Goal: Transaction & Acquisition: Purchase product/service

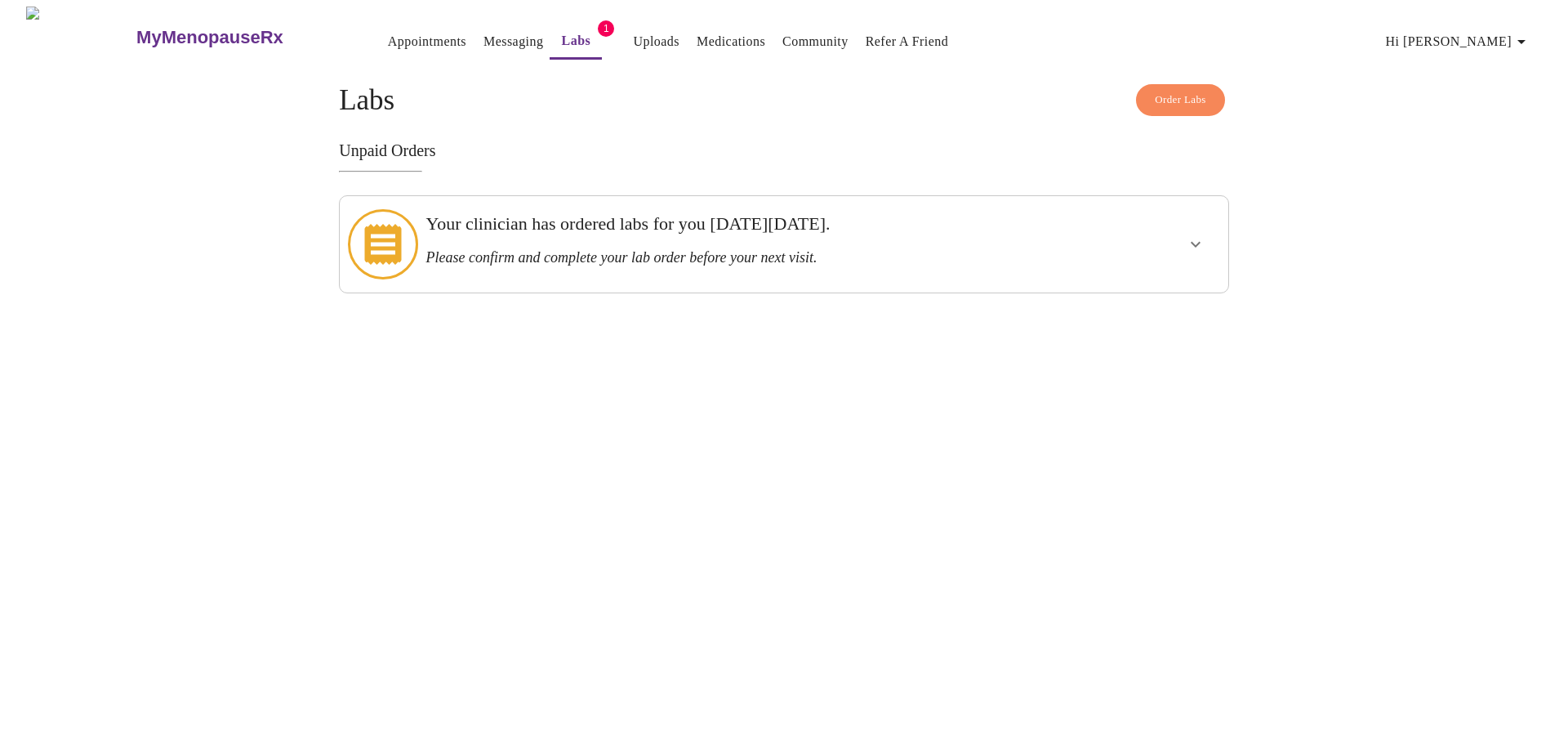
click at [807, 211] on div "Your clinician has ordered labs for you [DATE][DATE]. Please confirm and comple…" at bounding box center [741, 243] width 644 height 83
click at [900, 220] on h3 "Your clinician has ordered labs for you [DATE][DATE]." at bounding box center [741, 224] width 631 height 21
click at [1186, 241] on icon "show more" at bounding box center [1196, 244] width 20 height 20
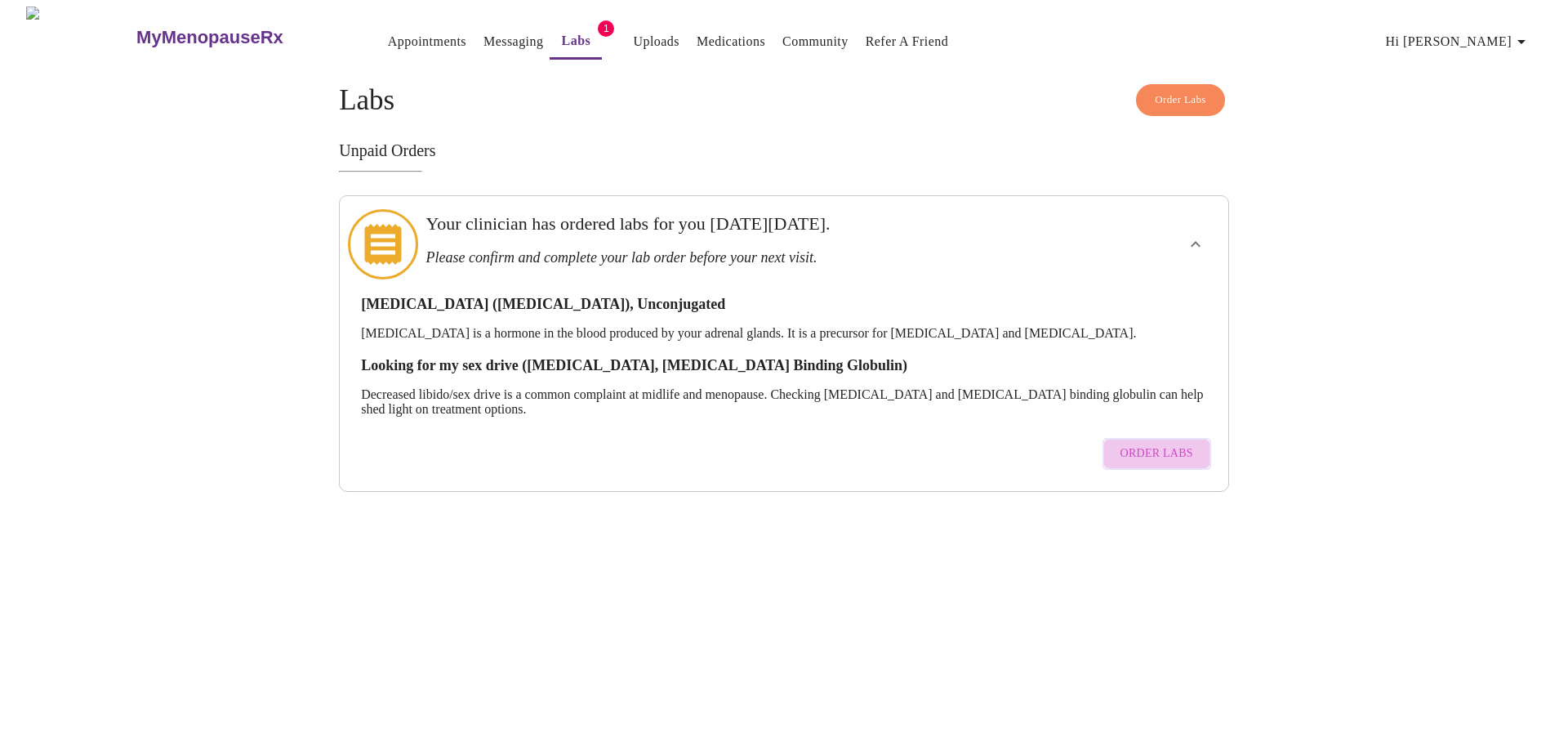
click at [1178, 443] on span "Order Labs" at bounding box center [1157, 453] width 72 height 21
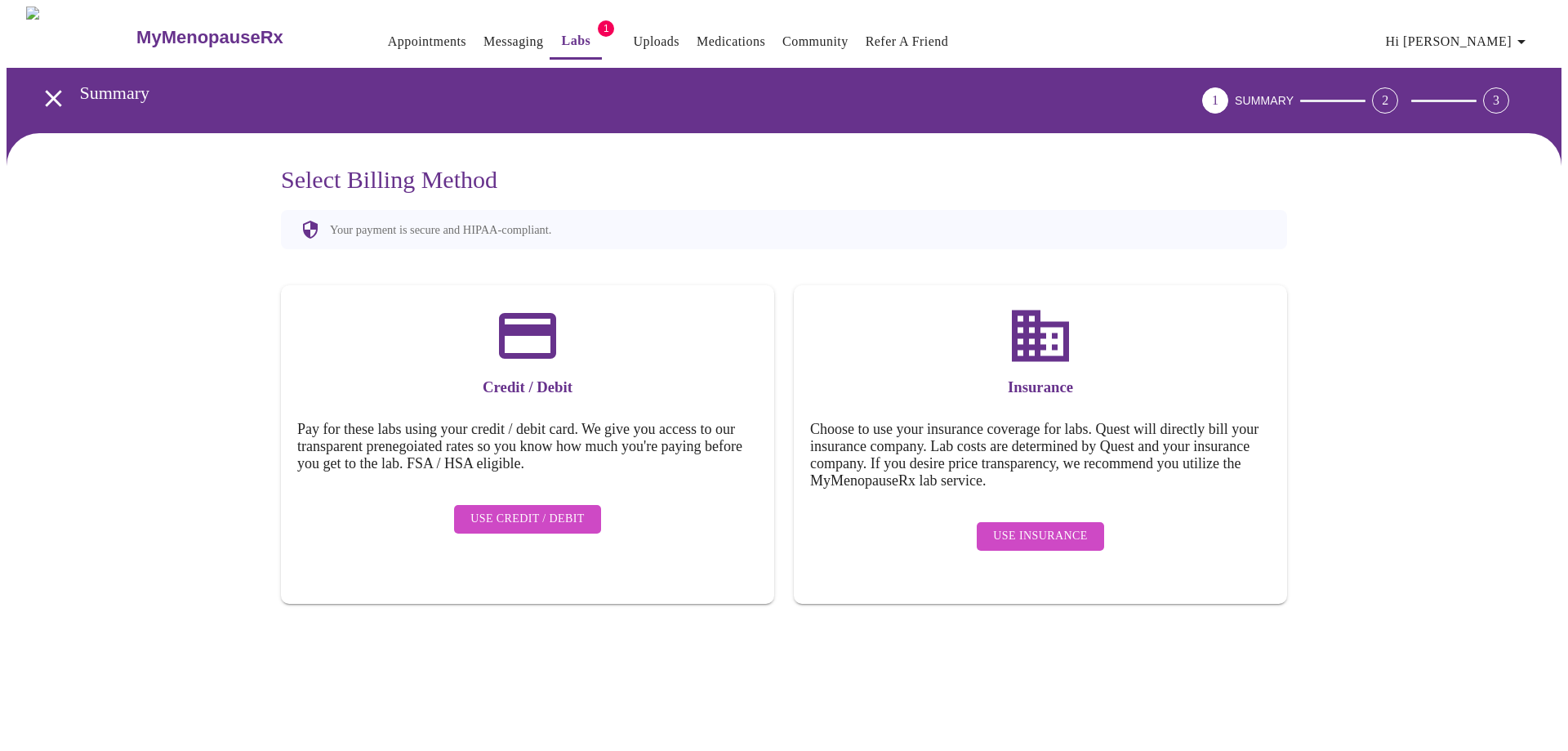
click at [1032, 550] on div "Insurance Choose to use your insurance coverage for labs. Quest will directly b…" at bounding box center [1041, 444] width 493 height 318
click at [1036, 530] on span "Use Insurance" at bounding box center [1040, 536] width 94 height 21
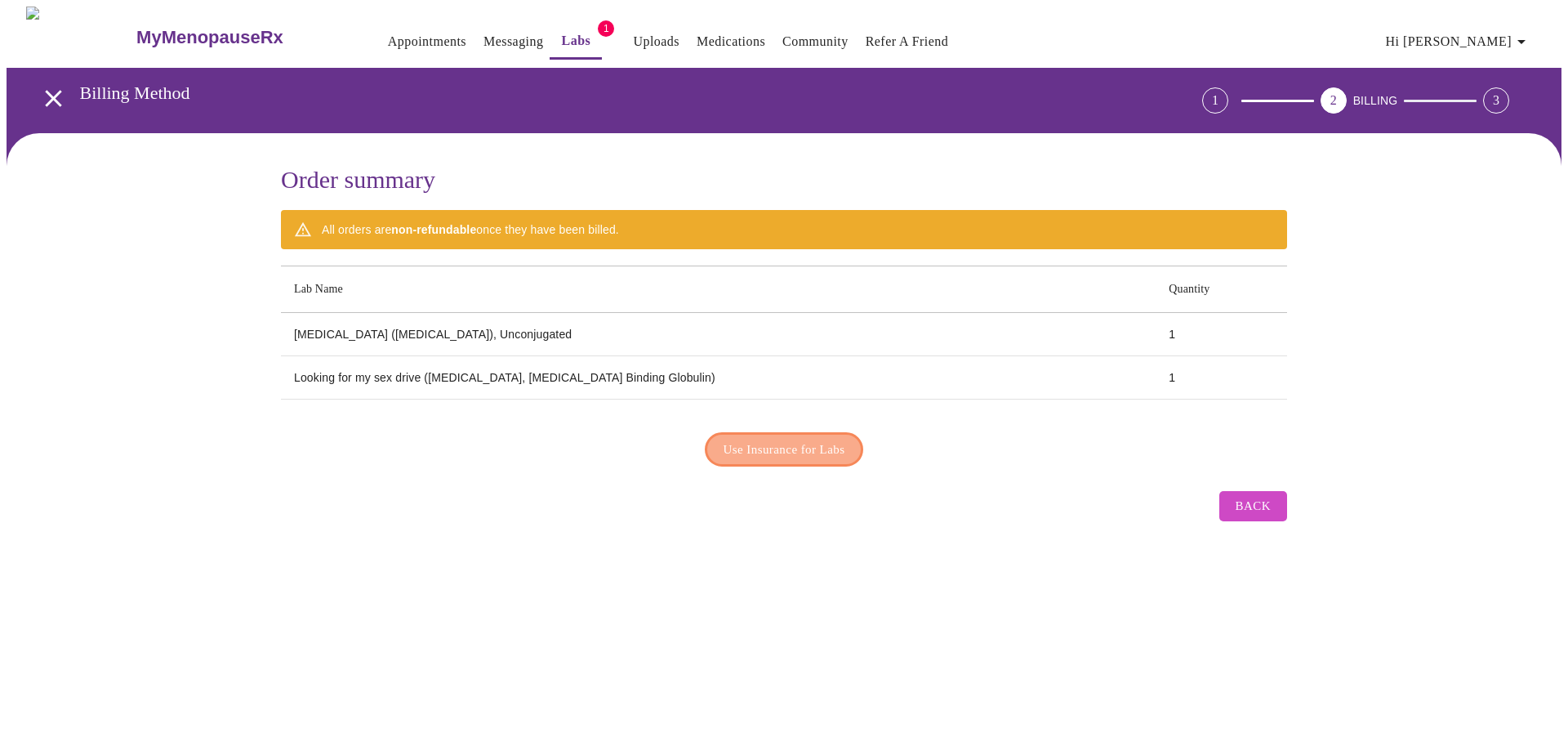
click at [778, 439] on span "Use Insurance for Labs" at bounding box center [784, 449] width 122 height 21
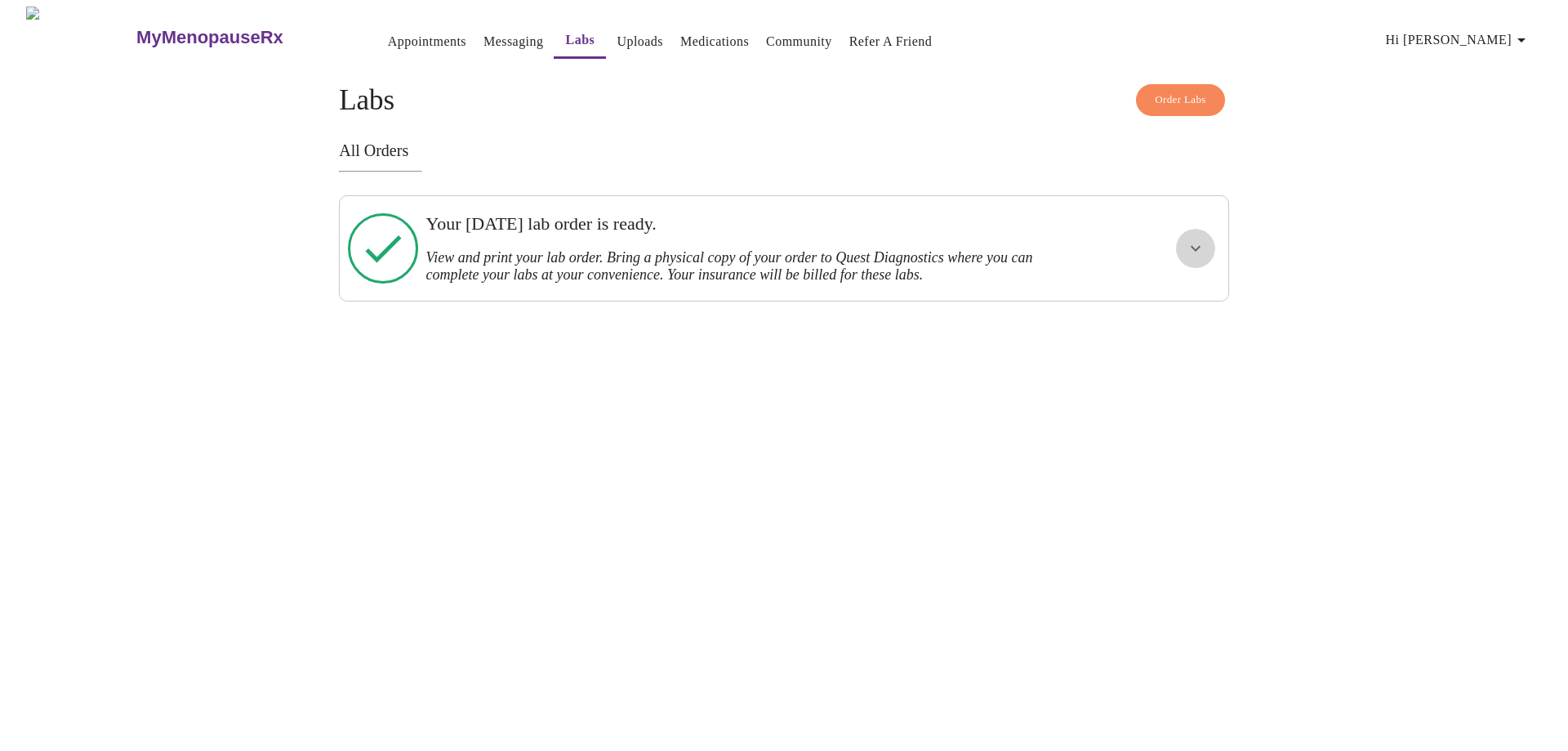
click at [1196, 242] on icon "show more" at bounding box center [1196, 248] width 20 height 20
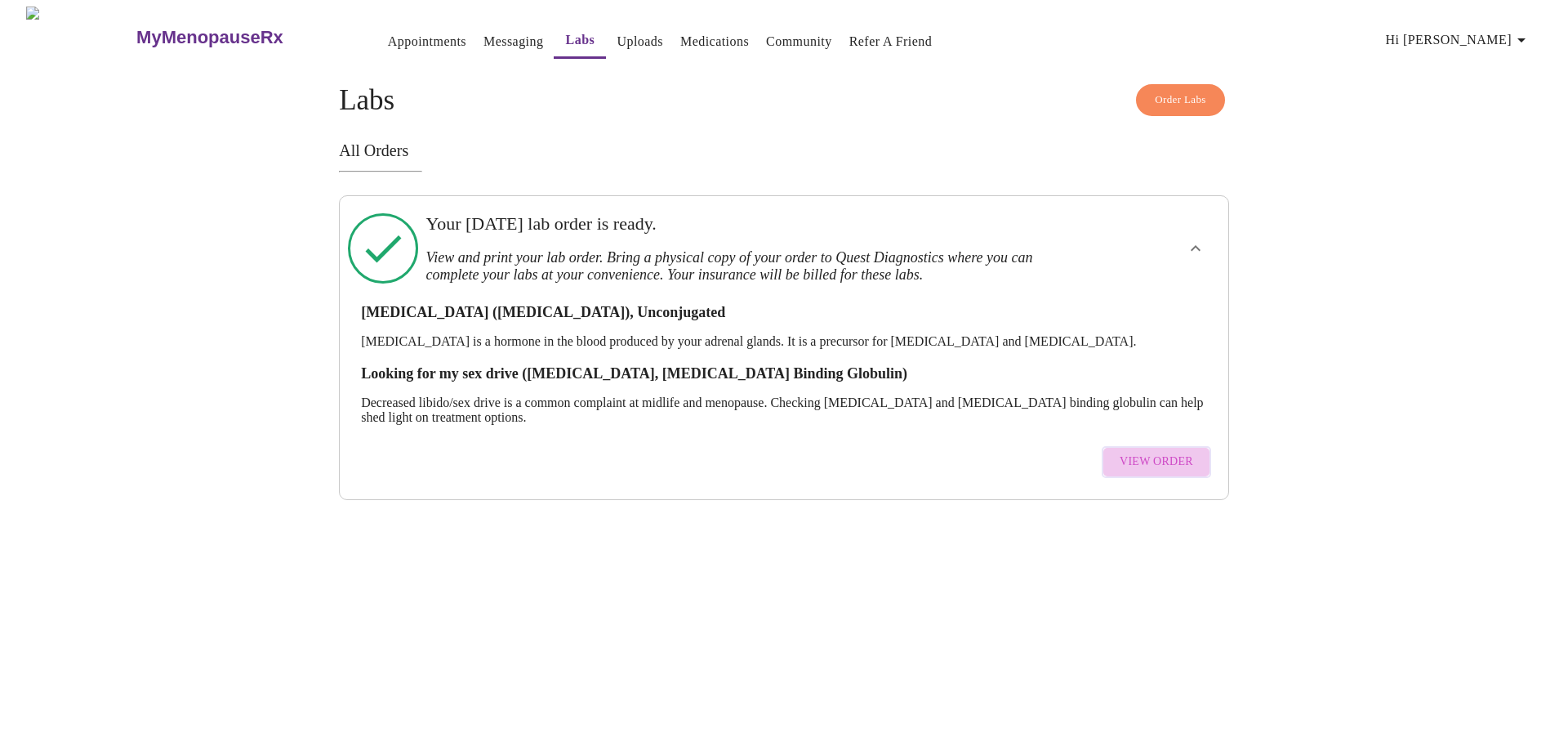
click at [1171, 452] on span "View Order" at bounding box center [1156, 461] width 73 height 21
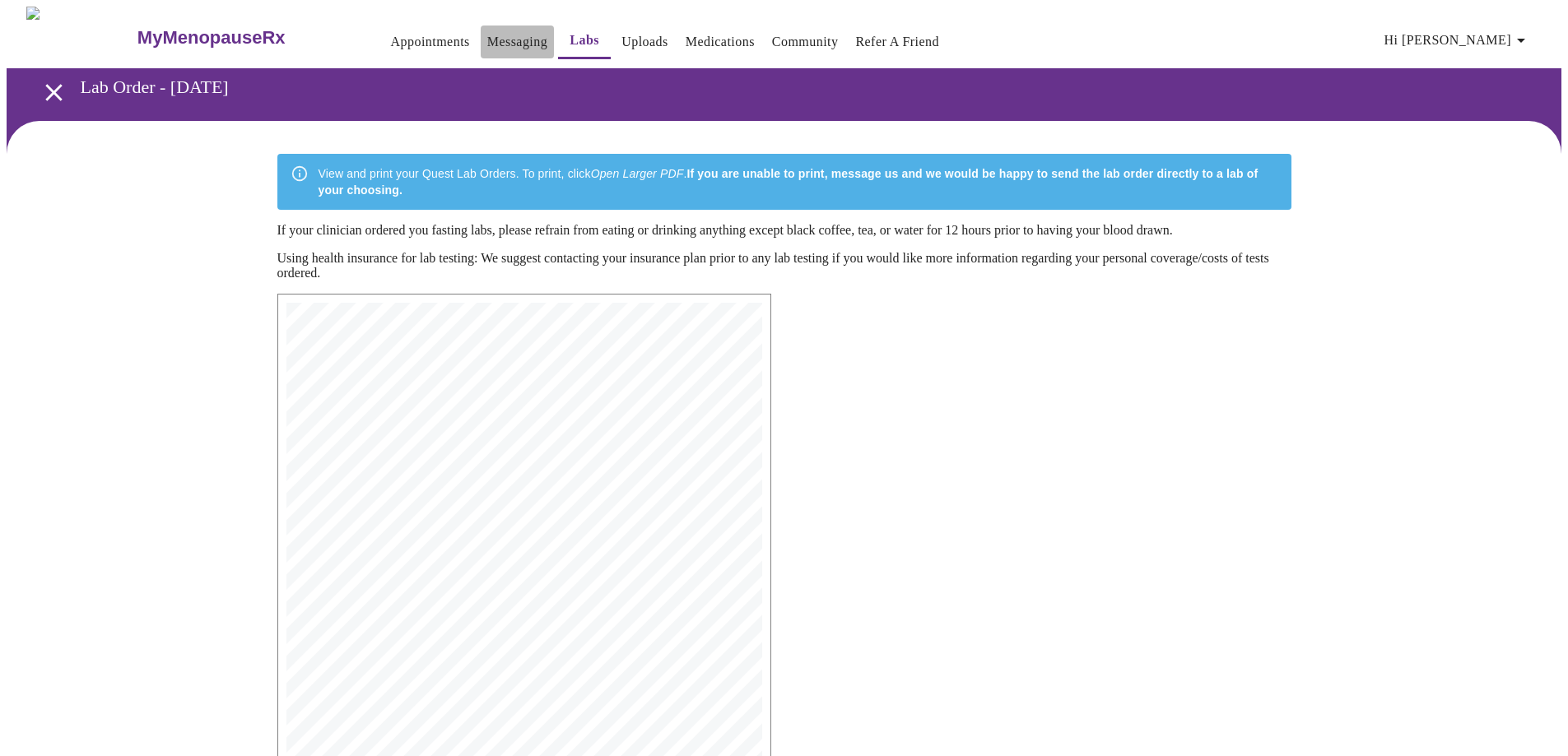
click at [487, 31] on link "Messaging" at bounding box center [517, 42] width 60 height 23
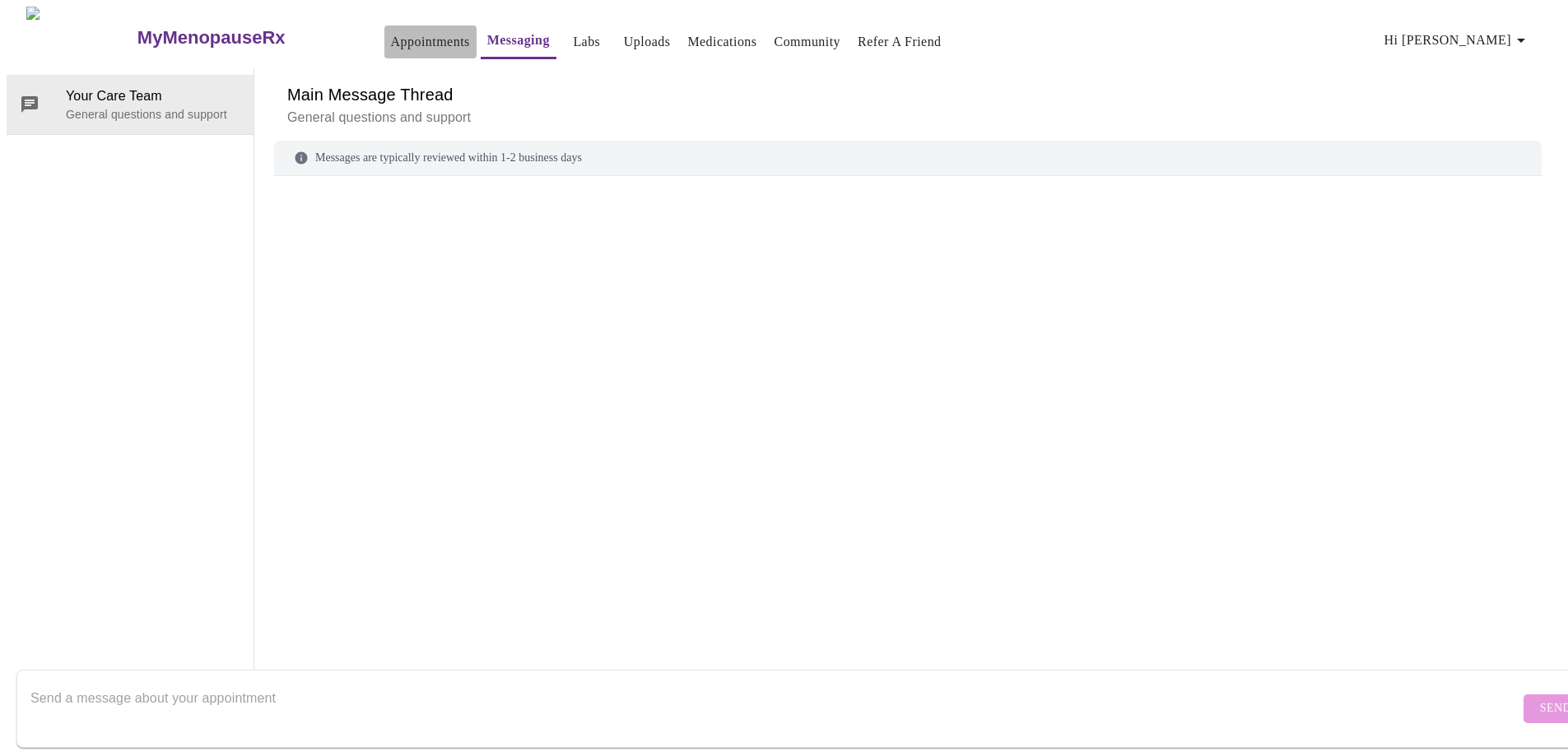
click at [391, 31] on link "Appointments" at bounding box center [430, 42] width 79 height 23
